Goal: Information Seeking & Learning: Check status

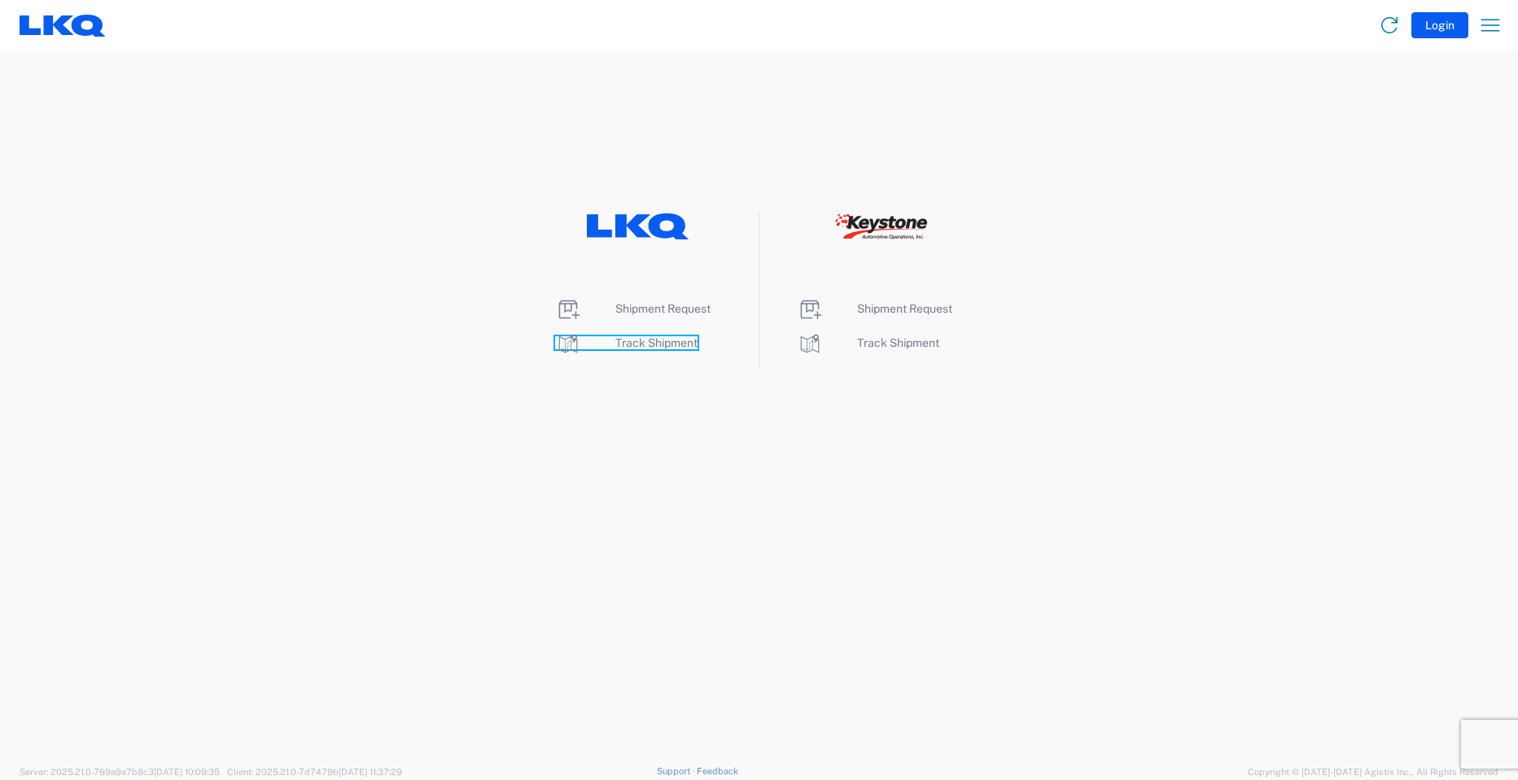
click at [666, 338] on span "Track Shipment" at bounding box center [657, 342] width 82 height 13
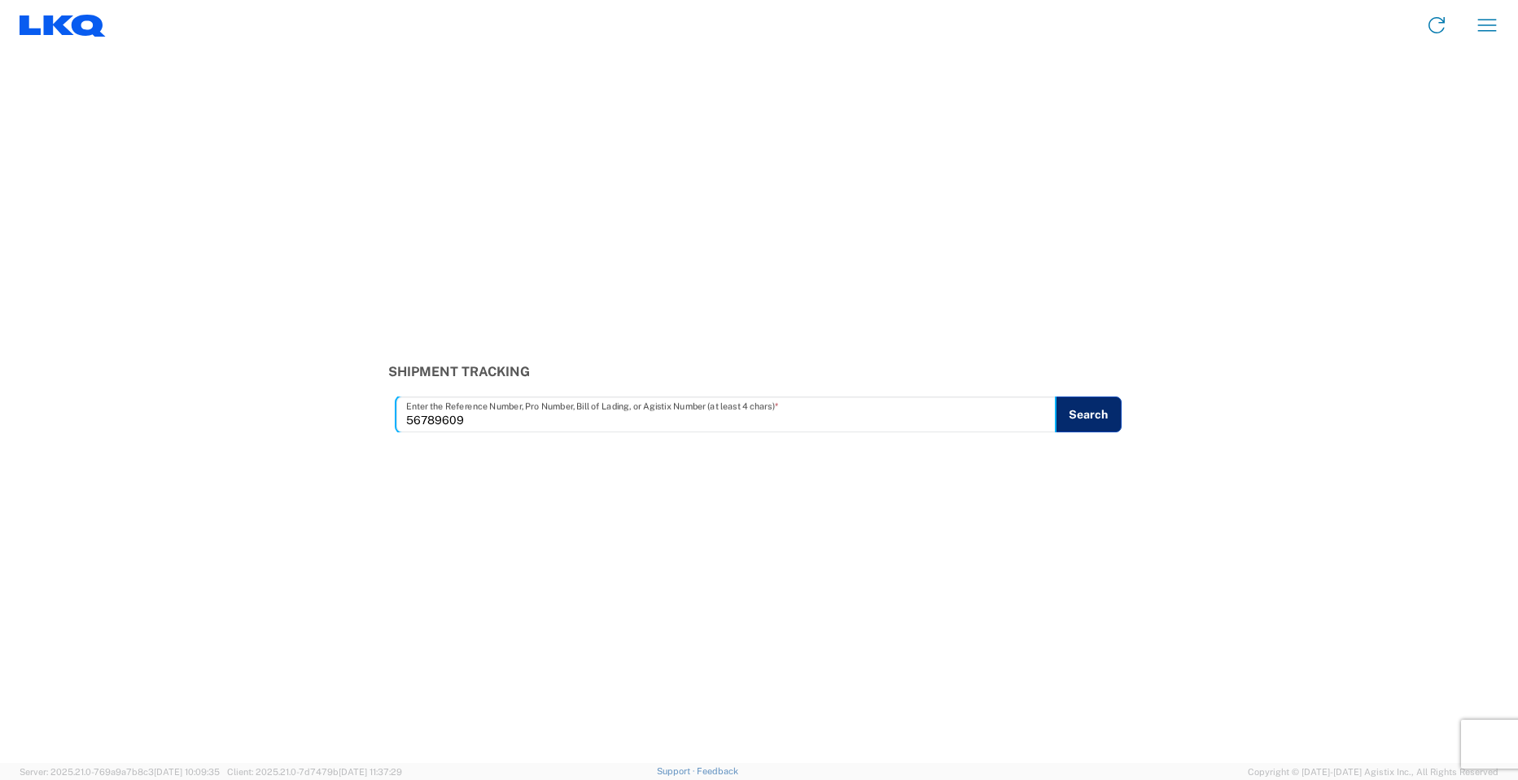
type input "56789609"
click at [1060, 426] on button "Search" at bounding box center [1088, 415] width 67 height 36
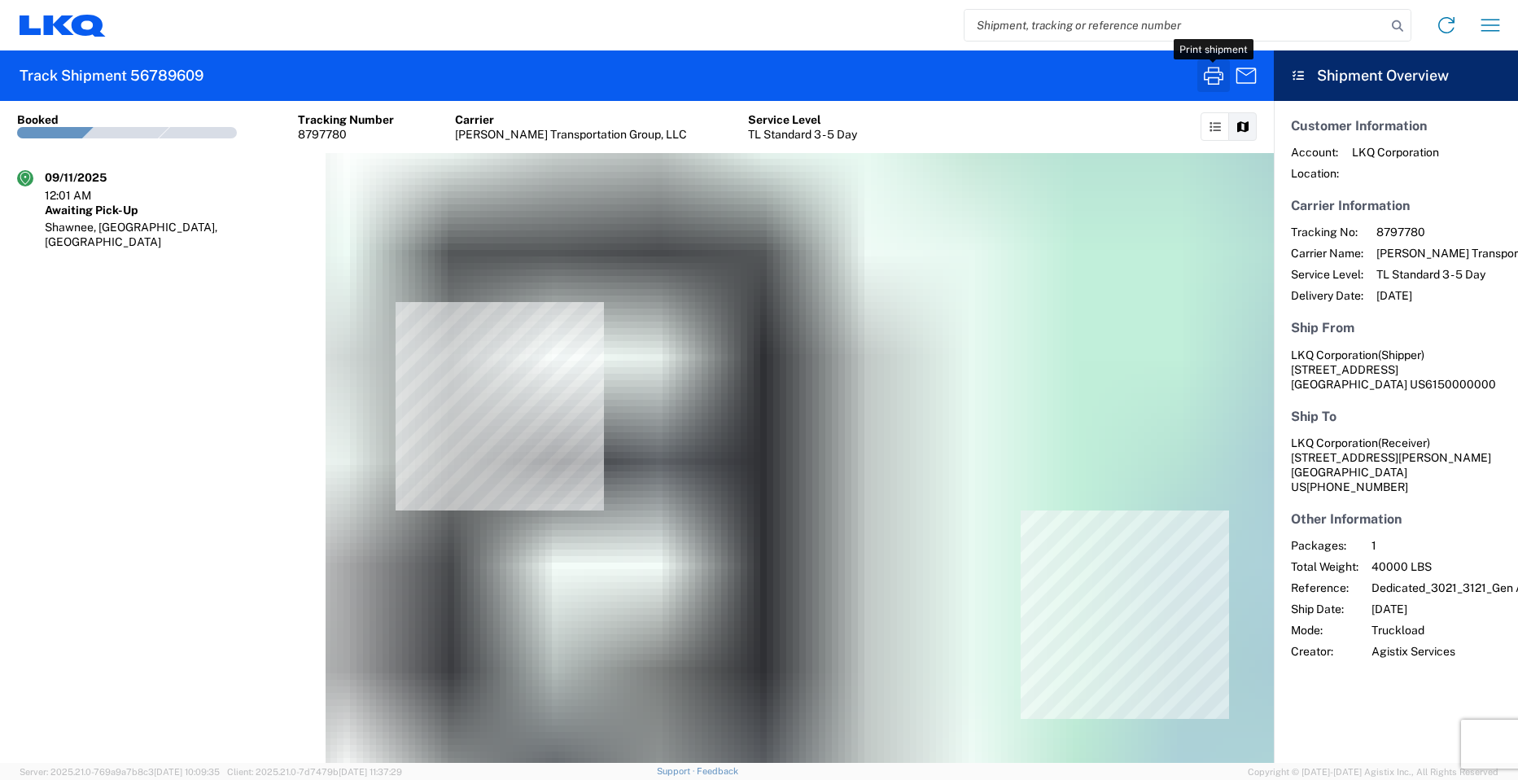
click at [1207, 71] on icon "button" at bounding box center [1214, 76] width 26 height 26
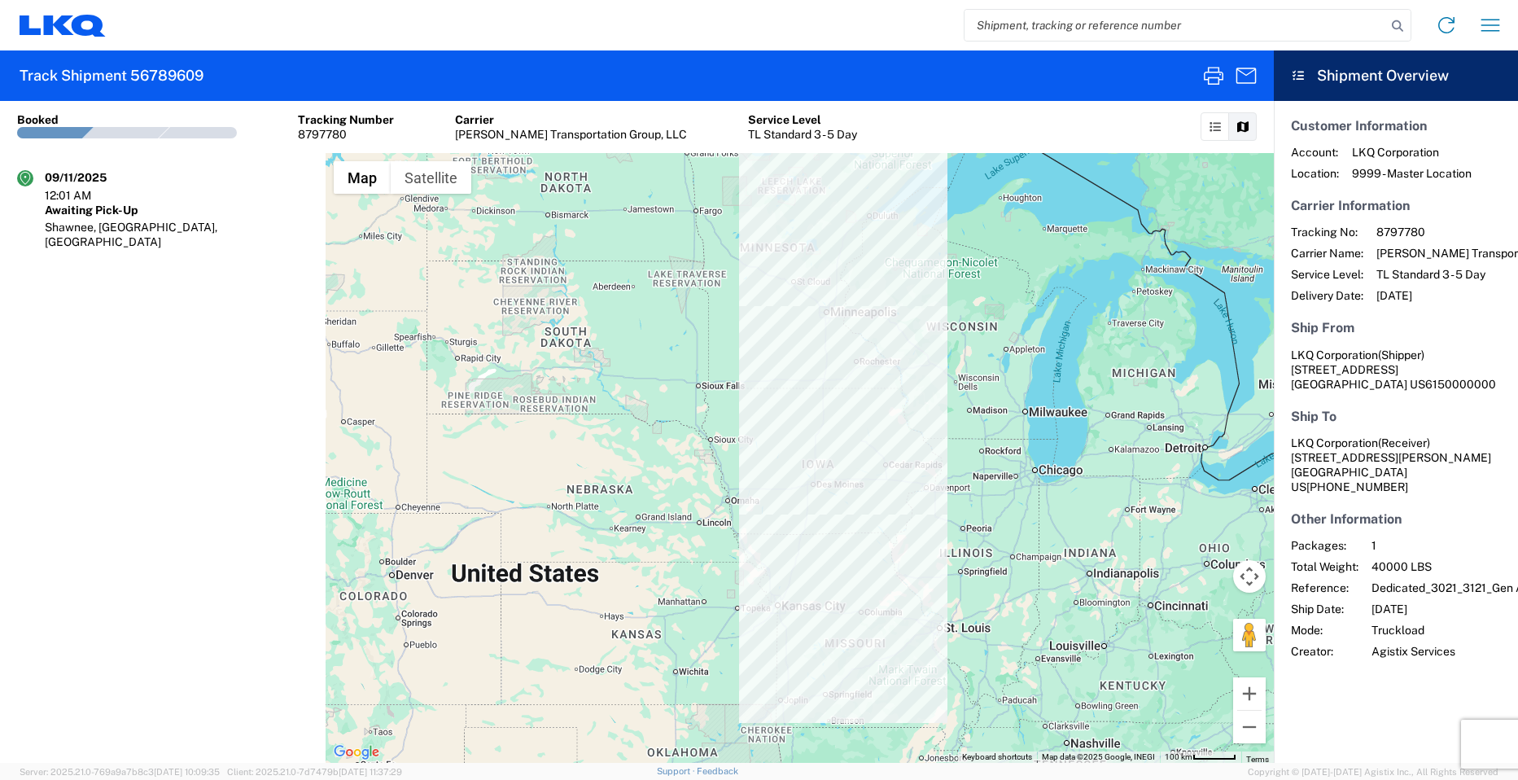
click at [1046, 30] on input "search" at bounding box center [1176, 25] width 422 height 31
click at [1402, 28] on icon at bounding box center [1398, 26] width 23 height 23
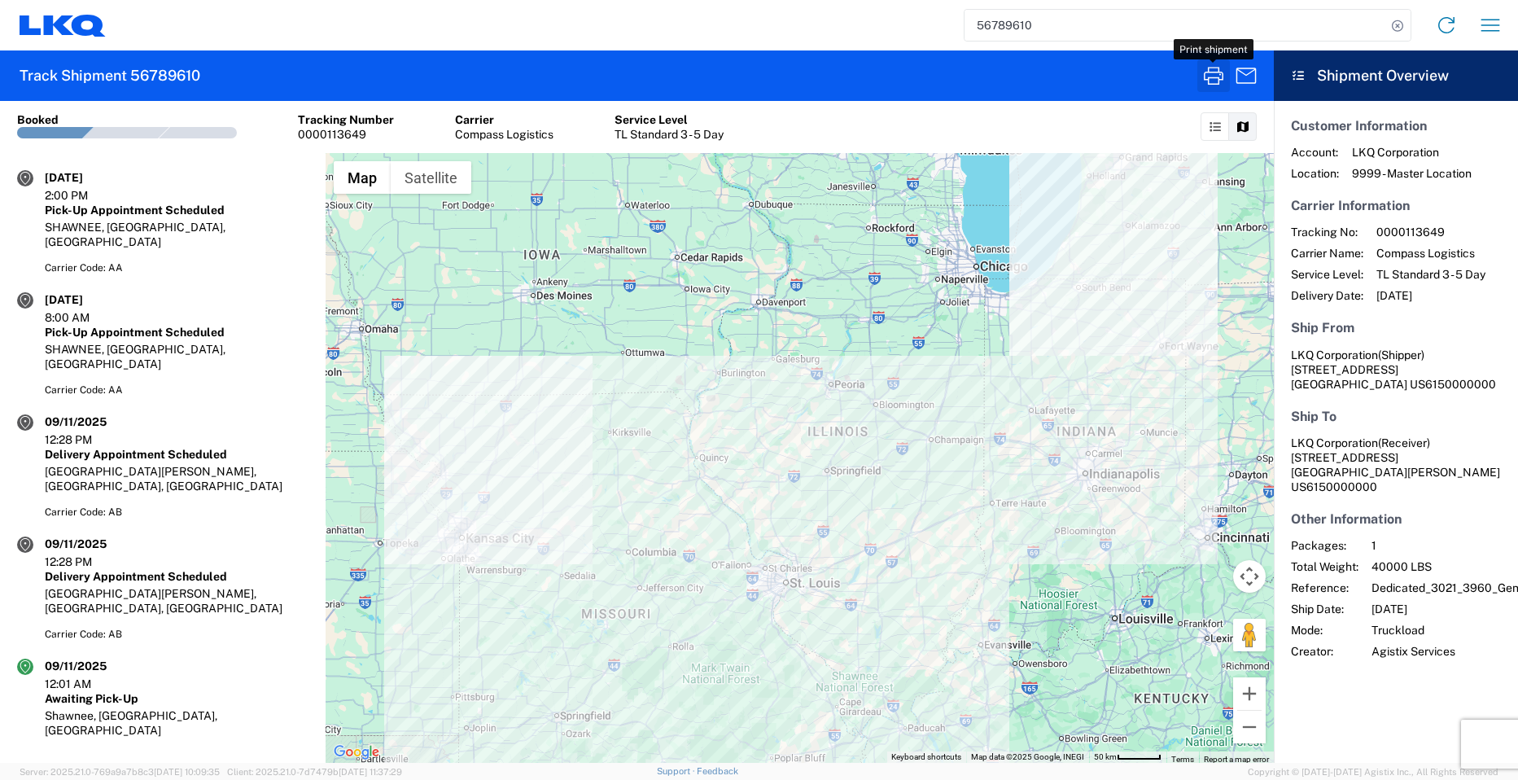
click at [1213, 67] on icon "button" at bounding box center [1214, 76] width 26 height 26
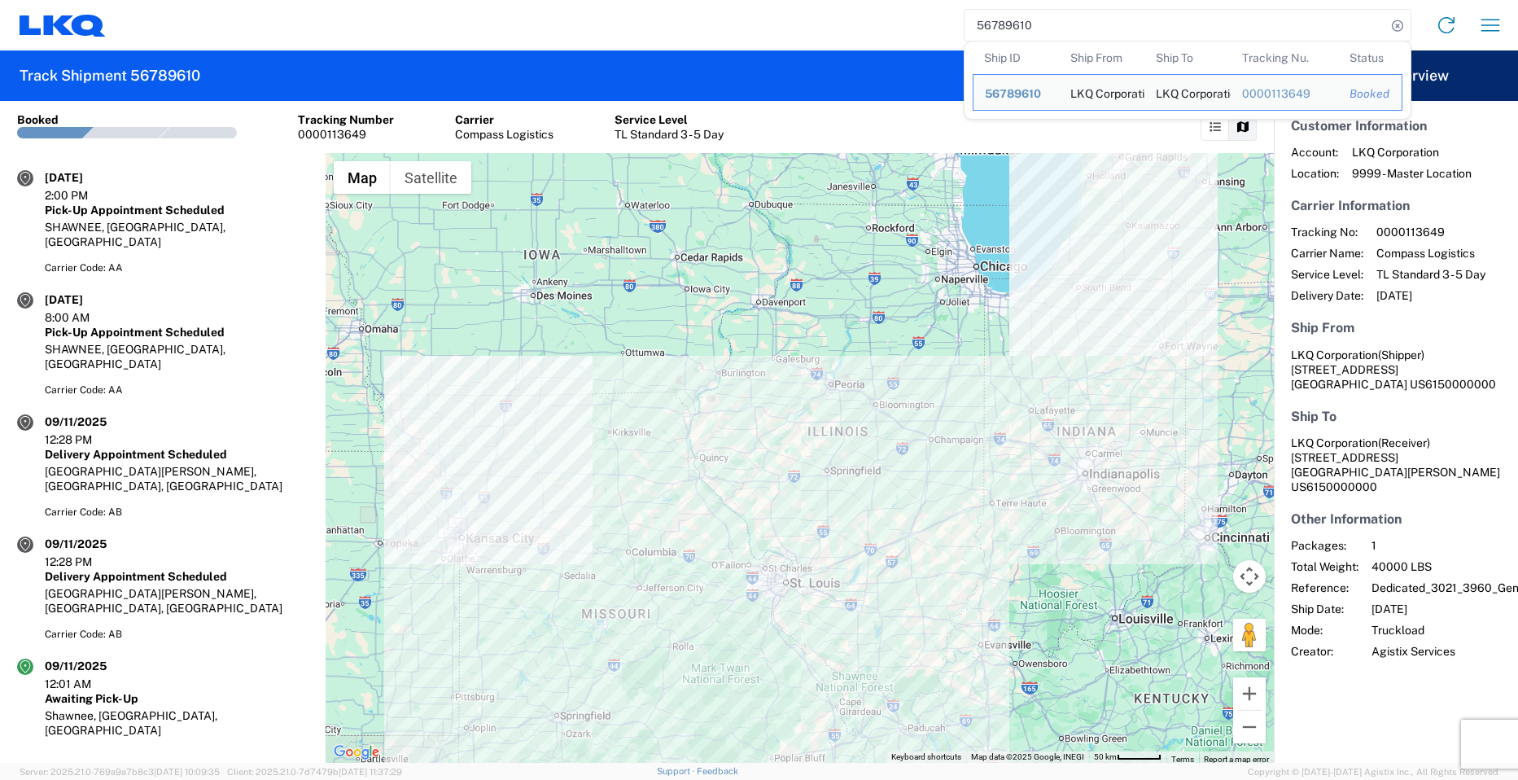
click at [1080, 33] on input "56789610" at bounding box center [1176, 25] width 422 height 31
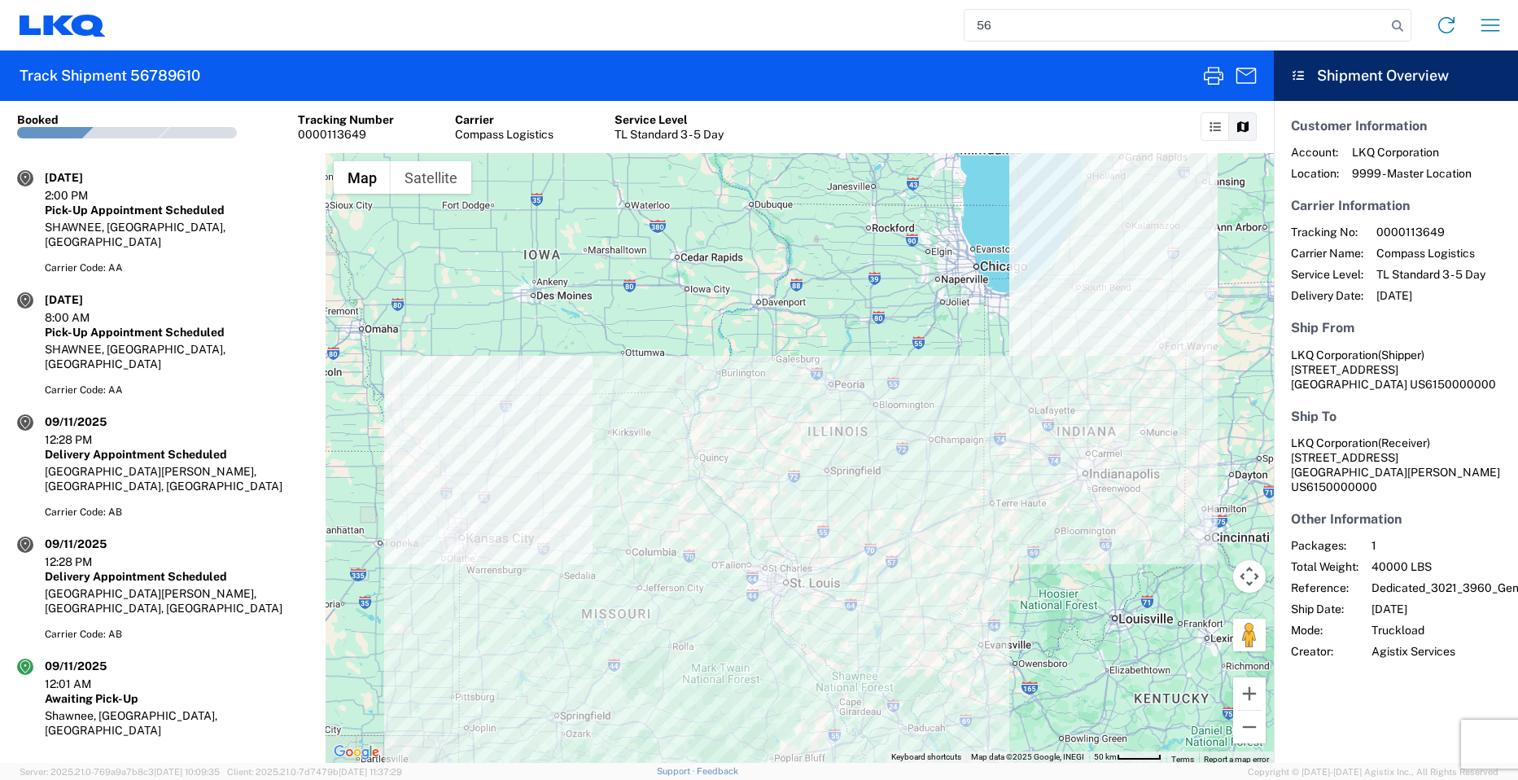
type input "5"
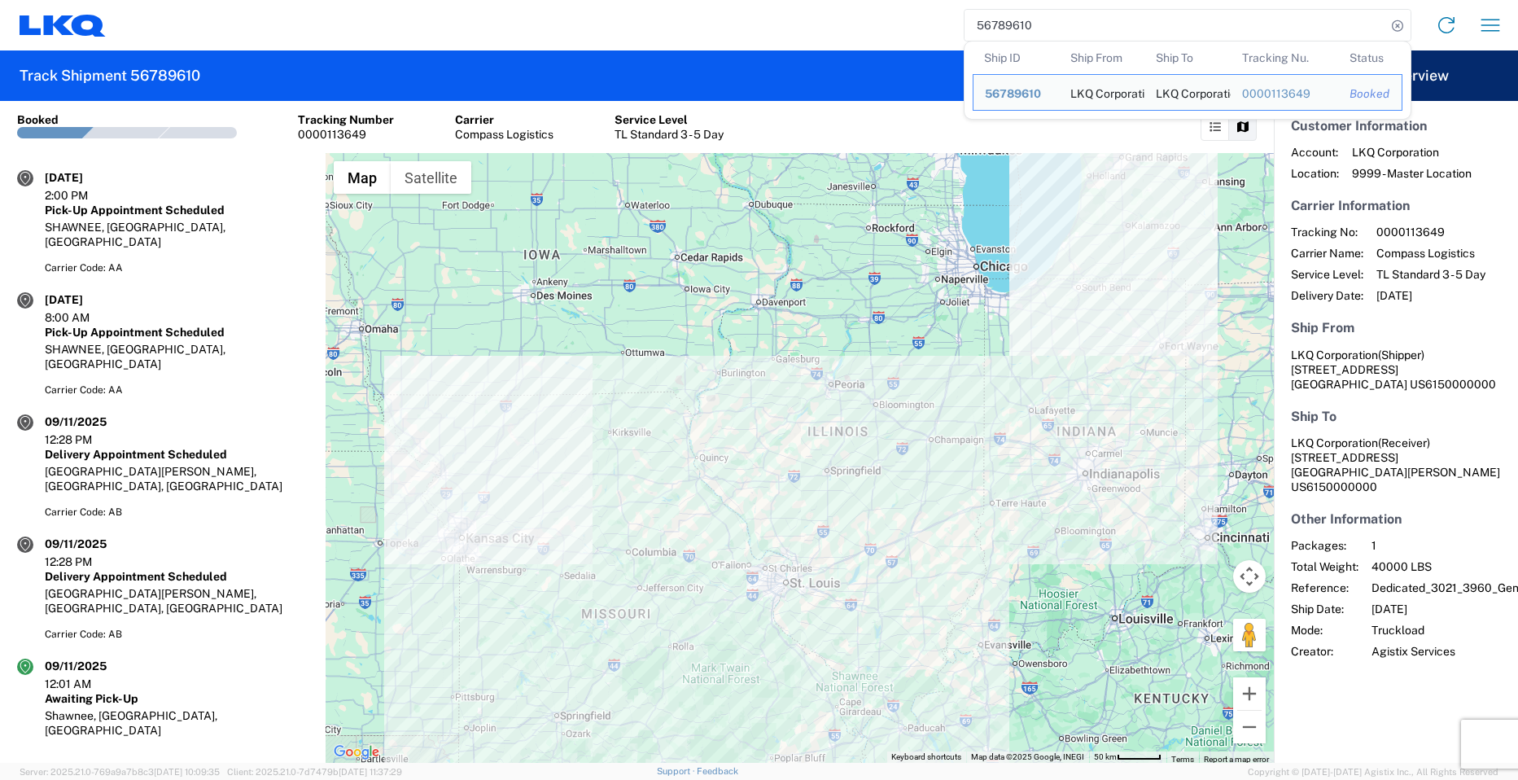
click at [1354, 21] on input "56789610" at bounding box center [1176, 25] width 422 height 31
click at [1113, 97] on div "LKQ Corporation" at bounding box center [1103, 92] width 64 height 35
click at [1071, 22] on input "56789610" at bounding box center [1176, 25] width 422 height 31
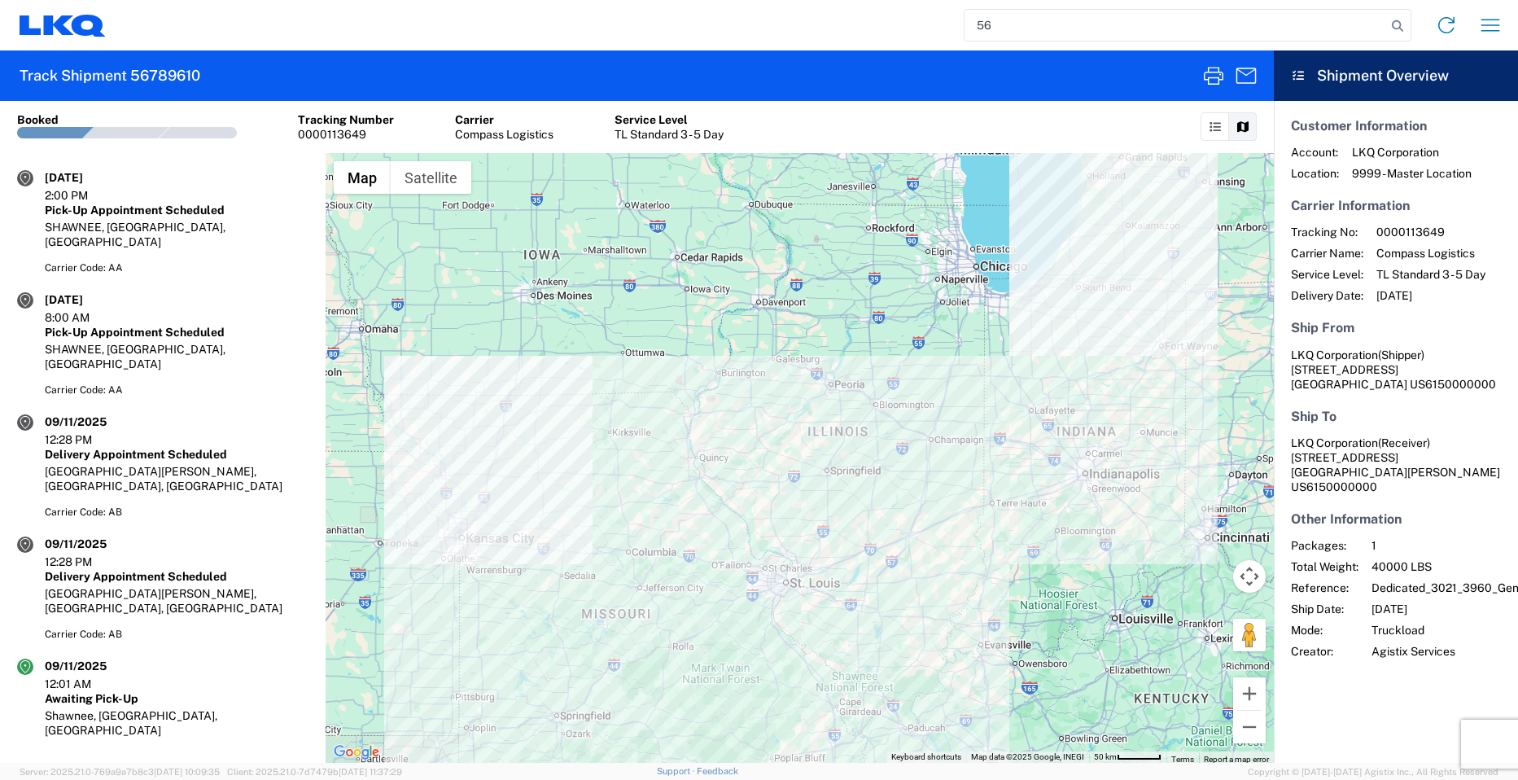
type input "5"
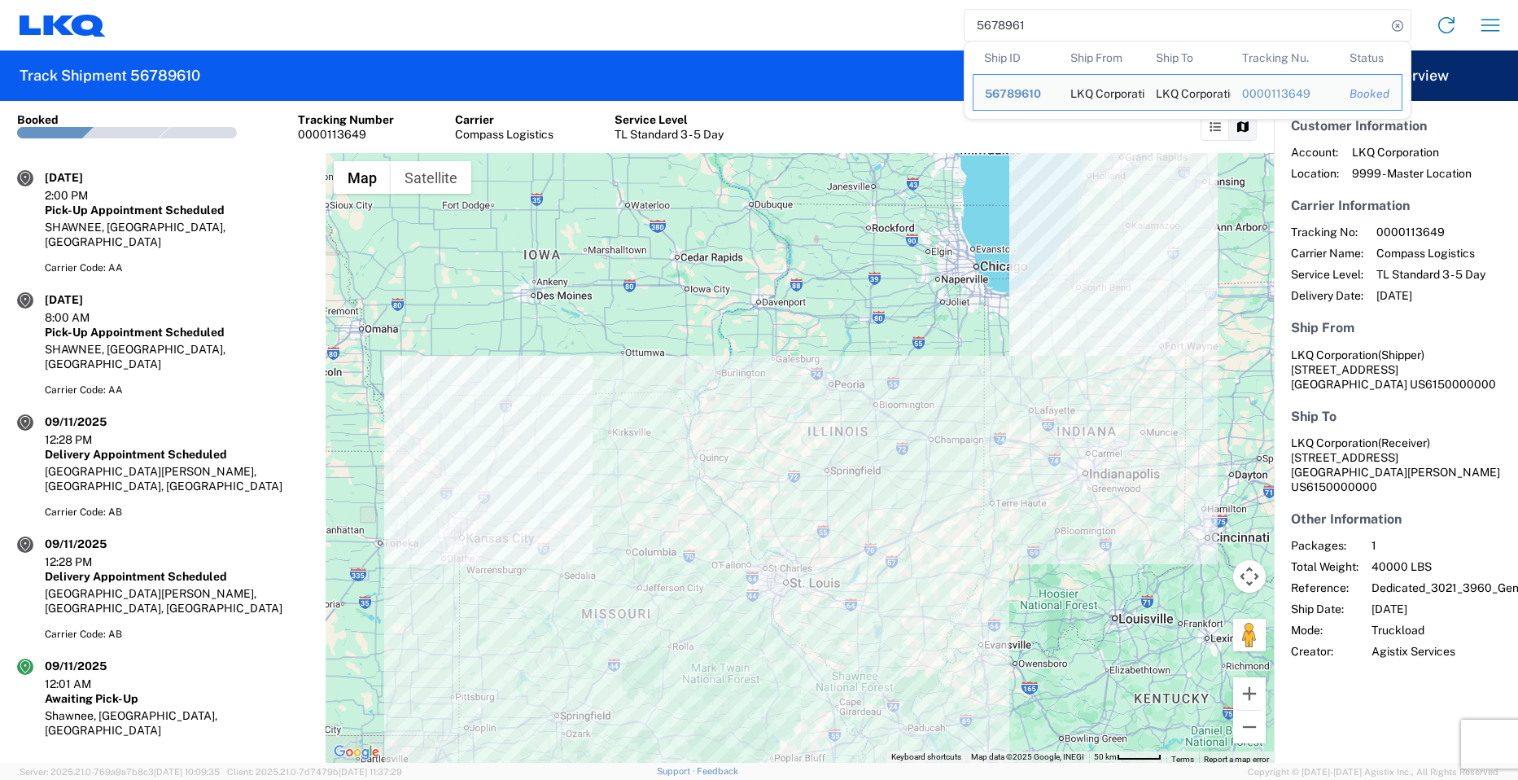
type input "56789610"
click at [1146, 103] on td "Ship To LKQ Corporation" at bounding box center [1188, 92] width 86 height 37
click at [1012, 102] on td "Ship ID 56789610" at bounding box center [1016, 92] width 86 height 37
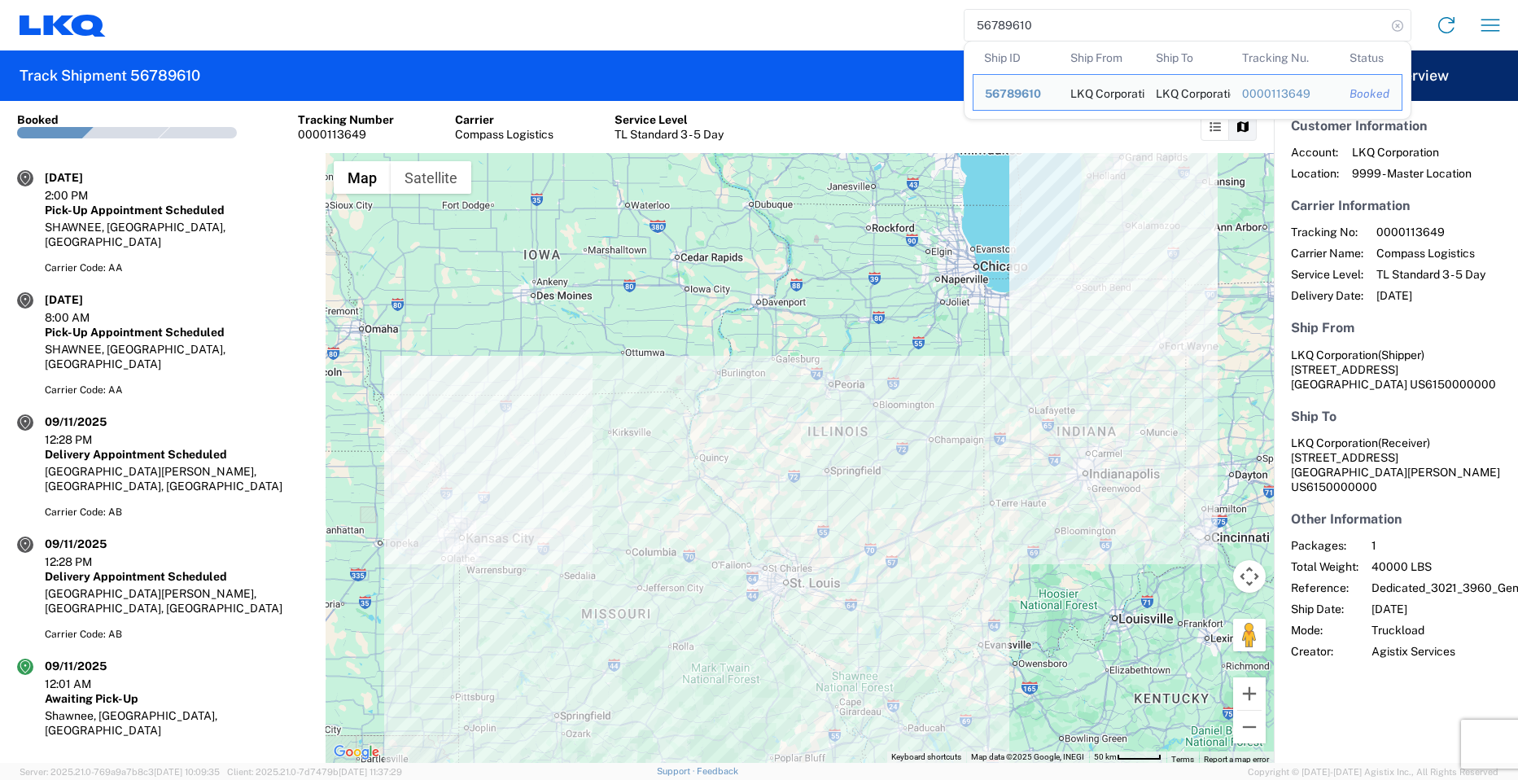
click at [1397, 24] on icon at bounding box center [1398, 26] width 23 height 23
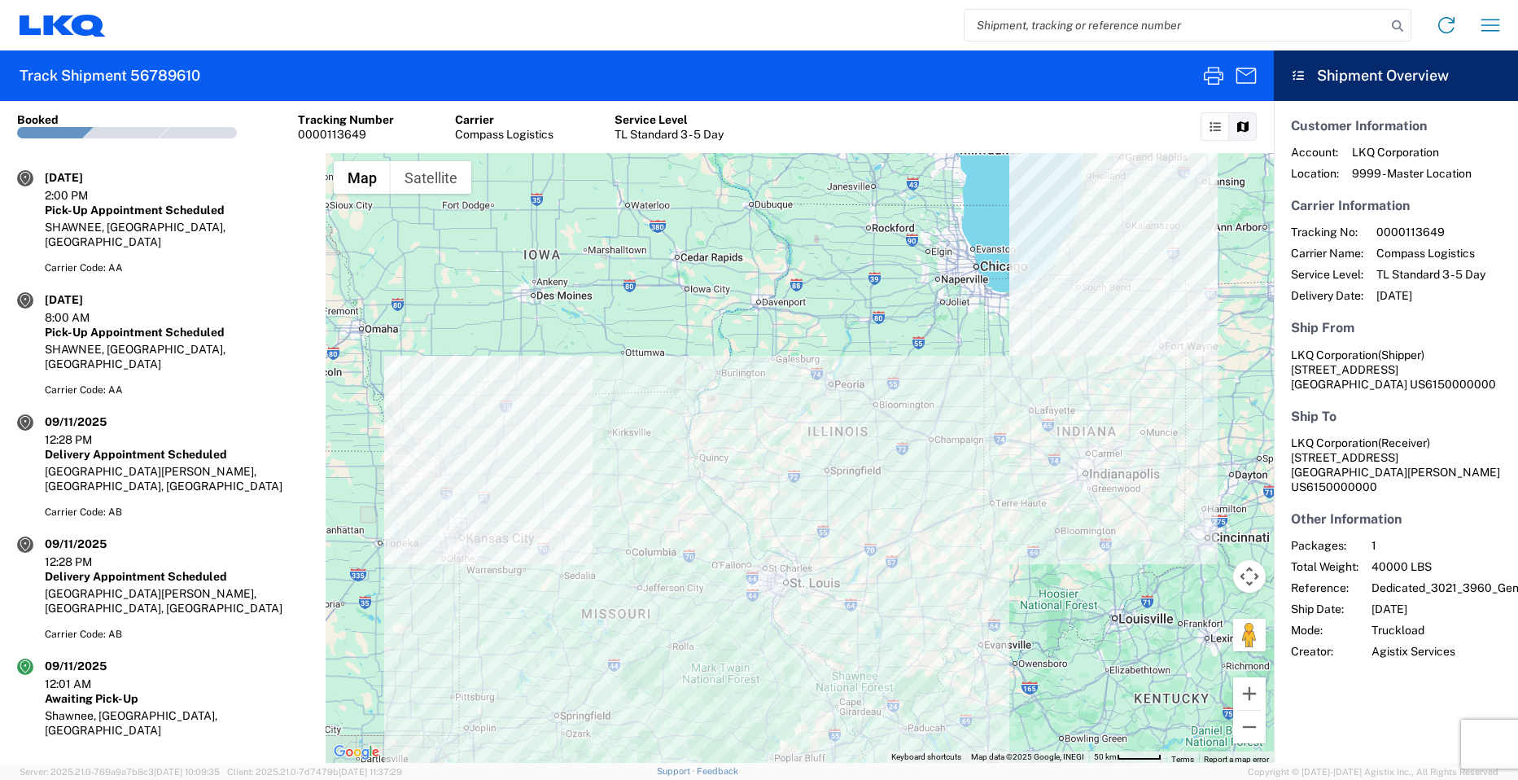
click at [1120, 21] on input "search" at bounding box center [1176, 25] width 422 height 31
type input "56776223"
click at [1399, 28] on icon at bounding box center [1398, 26] width 23 height 23
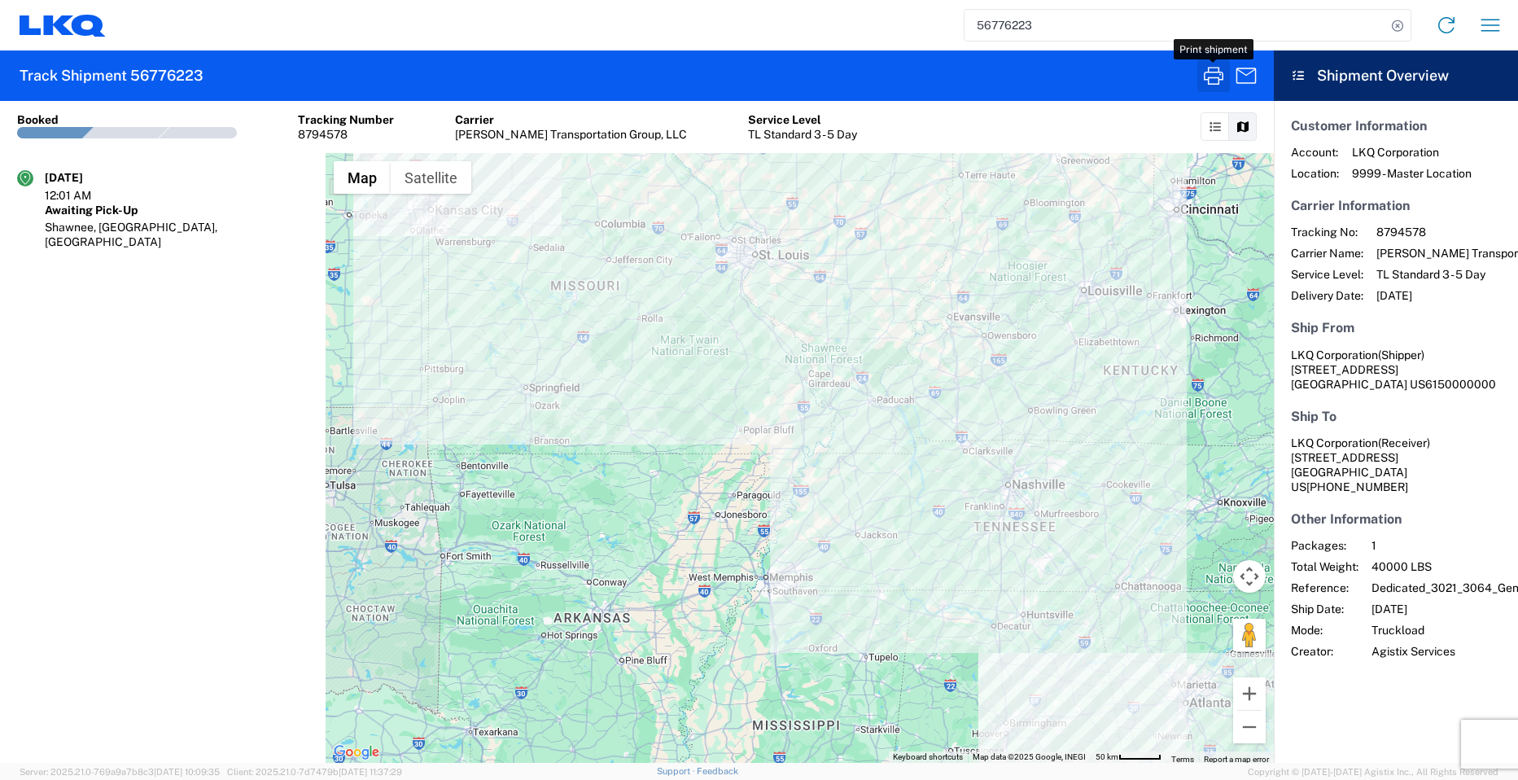
click at [1207, 76] on icon "button" at bounding box center [1214, 76] width 26 height 26
